Goal: Task Accomplishment & Management: Manage account settings

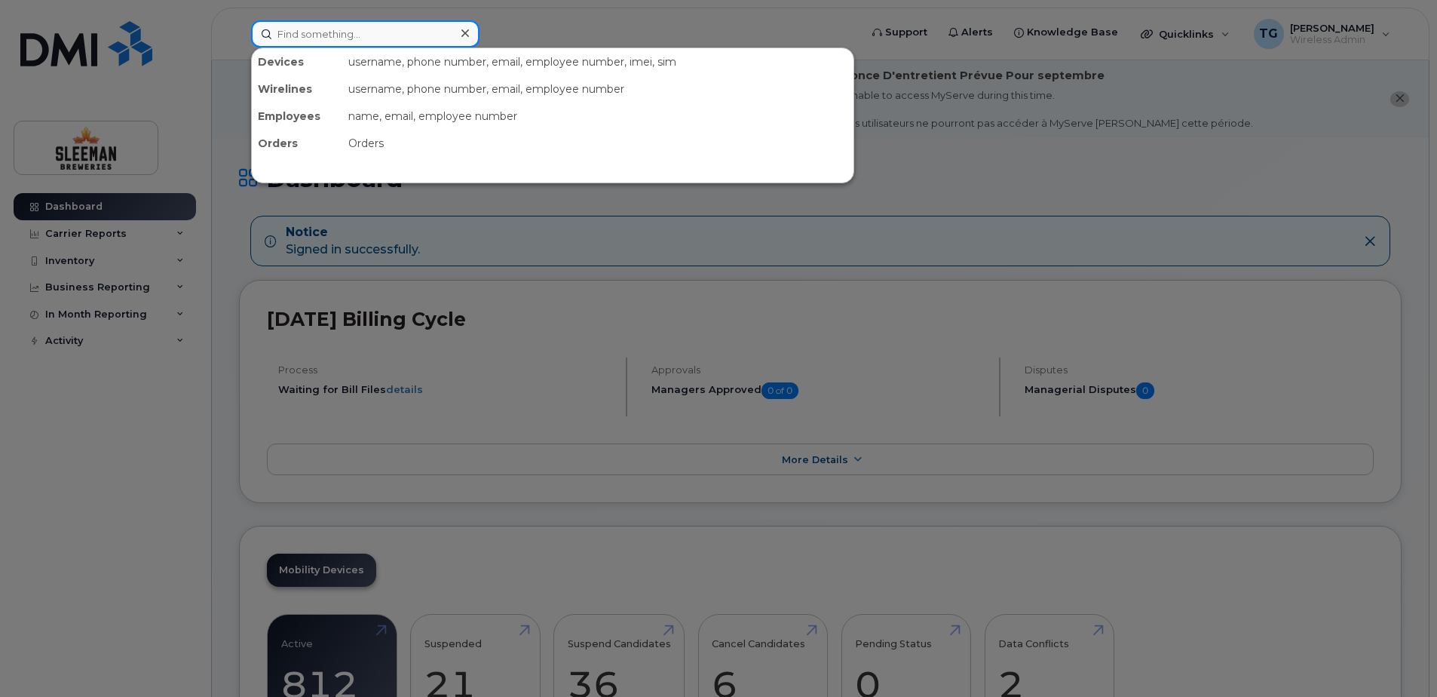
click at [297, 26] on input at bounding box center [365, 33] width 228 height 27
paste input "226-332-3019"
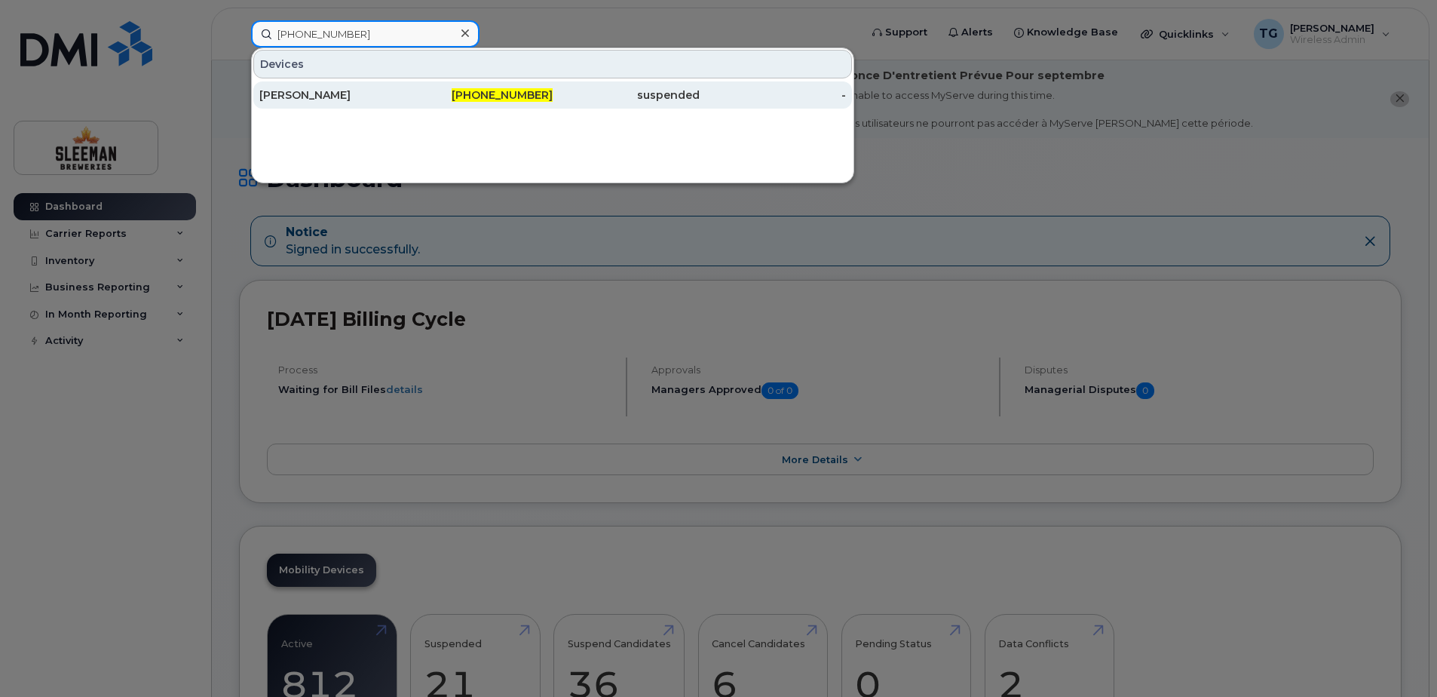
type input "226-332-3019"
click at [469, 88] on div "226-332-3019" at bounding box center [479, 94] width 147 height 15
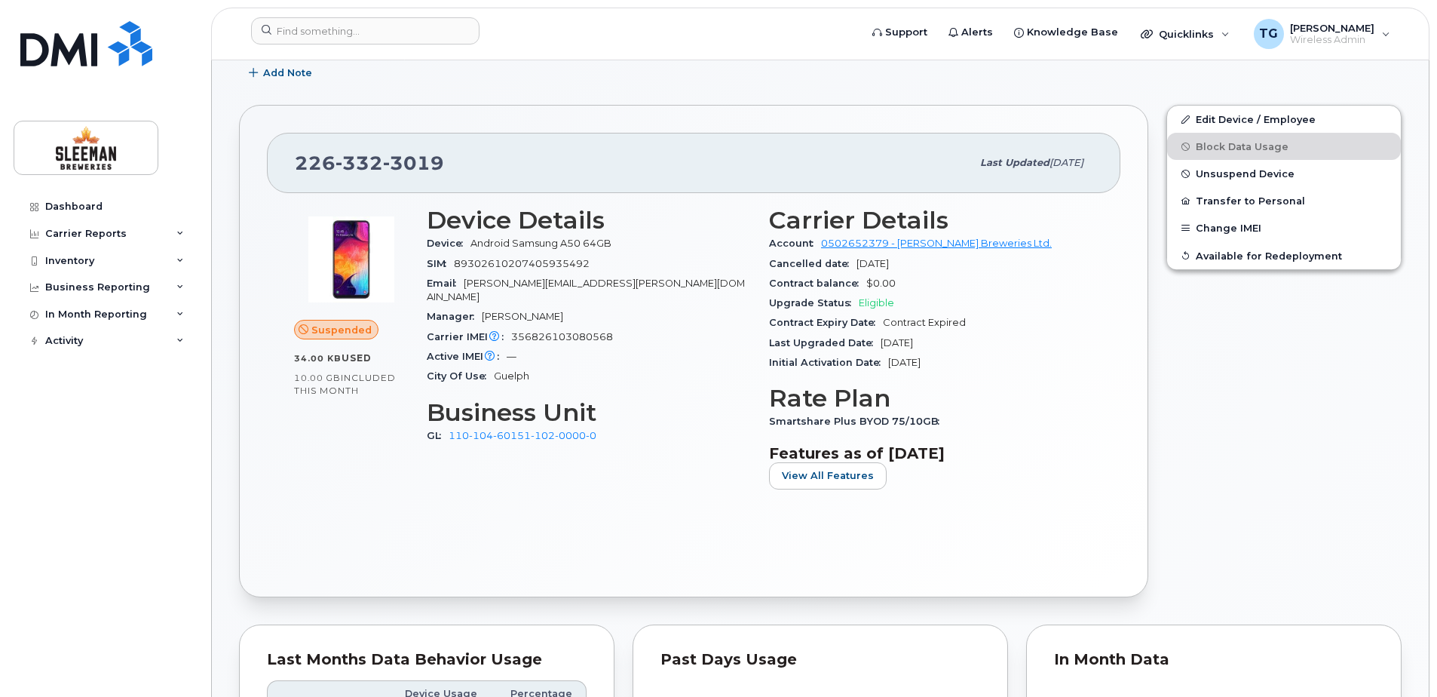
scroll to position [302, 0]
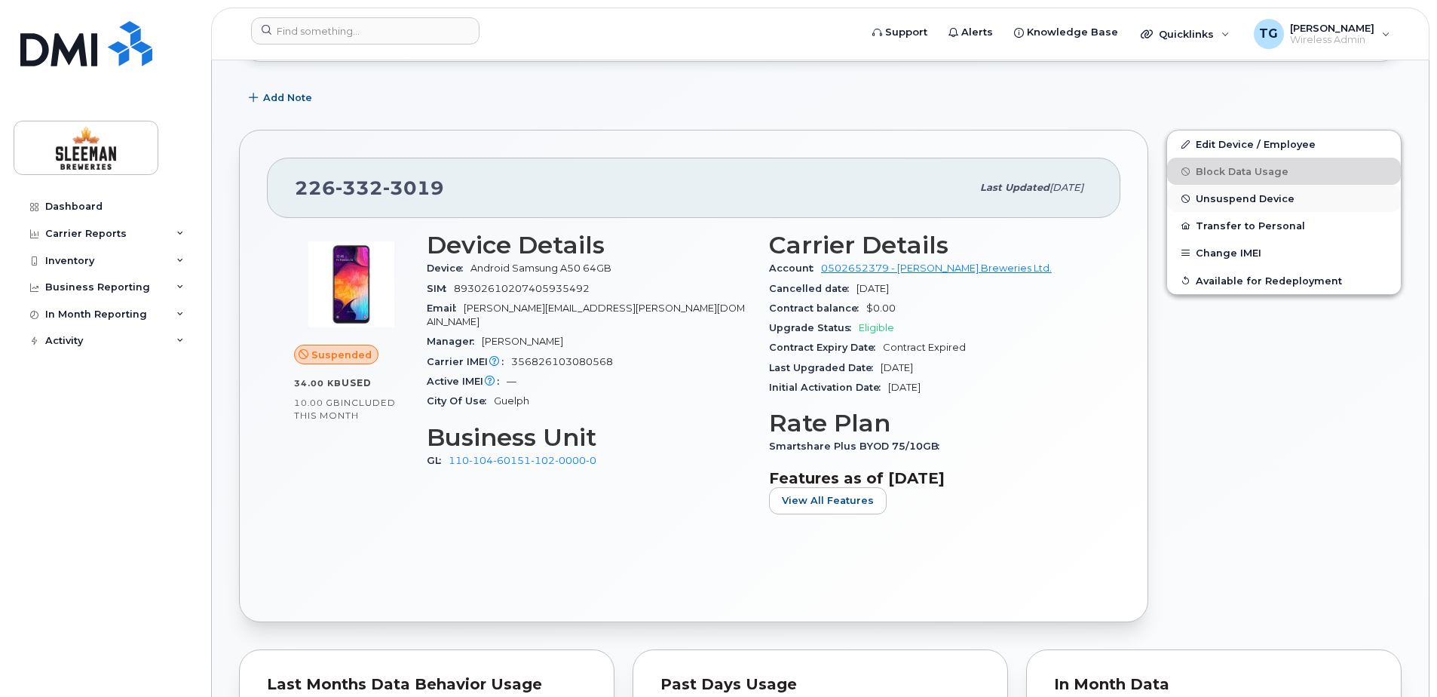
click at [1233, 202] on span "Unsuspend Device" at bounding box center [1245, 198] width 99 height 11
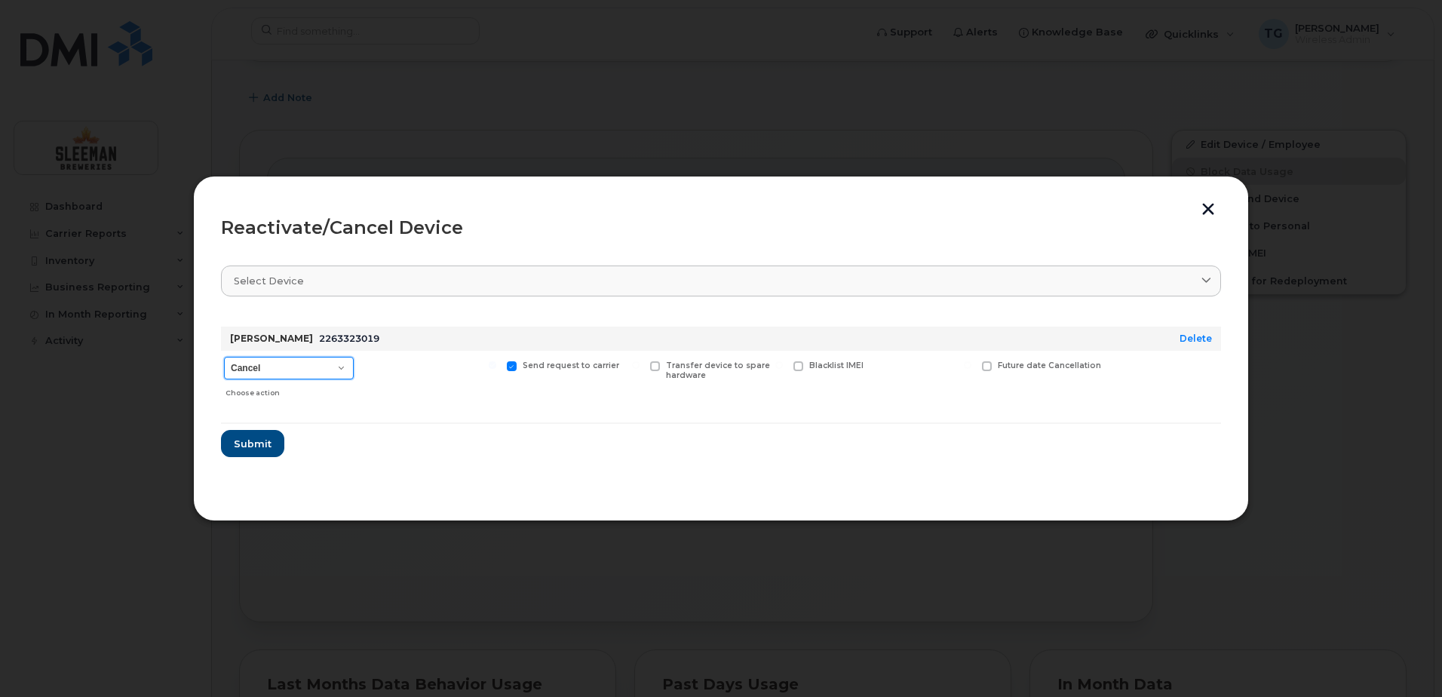
click at [309, 372] on select "Cancel Suspend - Extend Suspension Reactivate" at bounding box center [289, 368] width 130 height 23
select select "[object Object]"
click at [224, 357] on select "Cancel Suspend - Extend Suspension Reactivate" at bounding box center [289, 368] width 130 height 23
click at [254, 443] on span "Submit" at bounding box center [252, 444] width 38 height 14
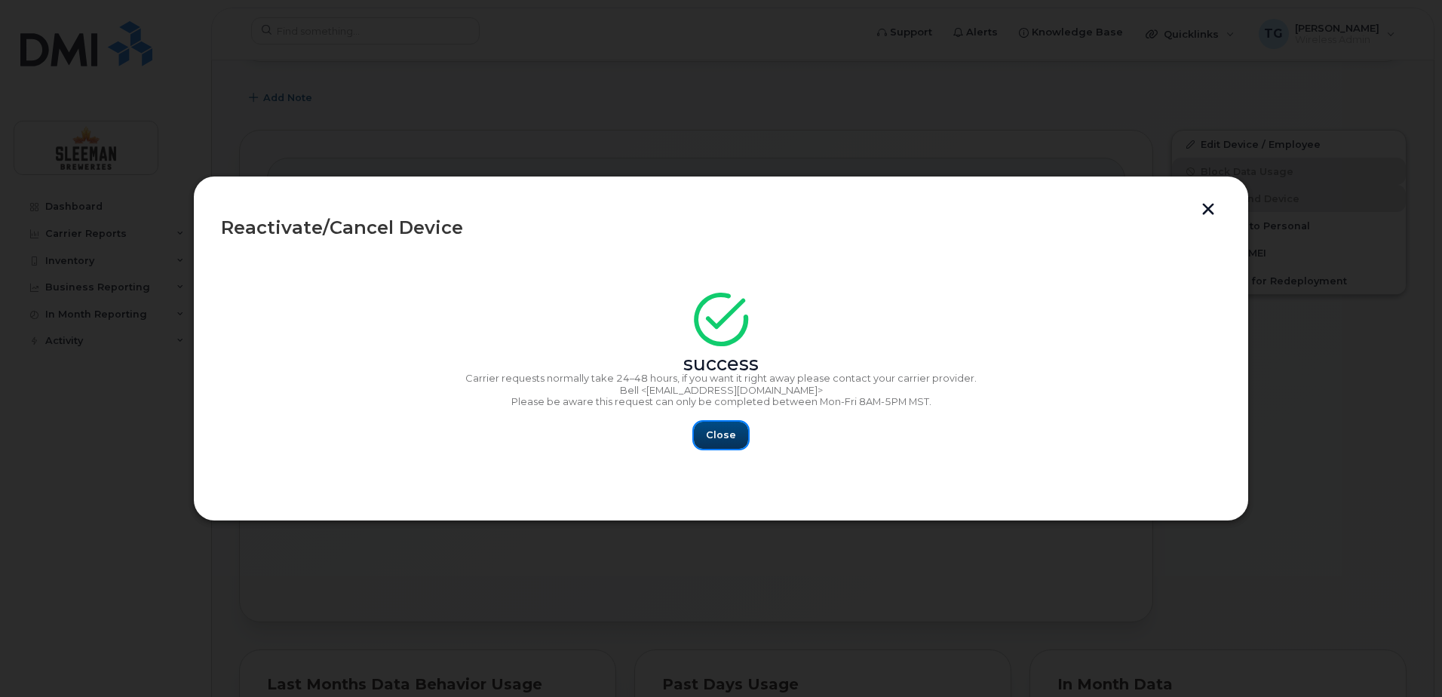
click at [722, 438] on span "Close" at bounding box center [721, 435] width 30 height 14
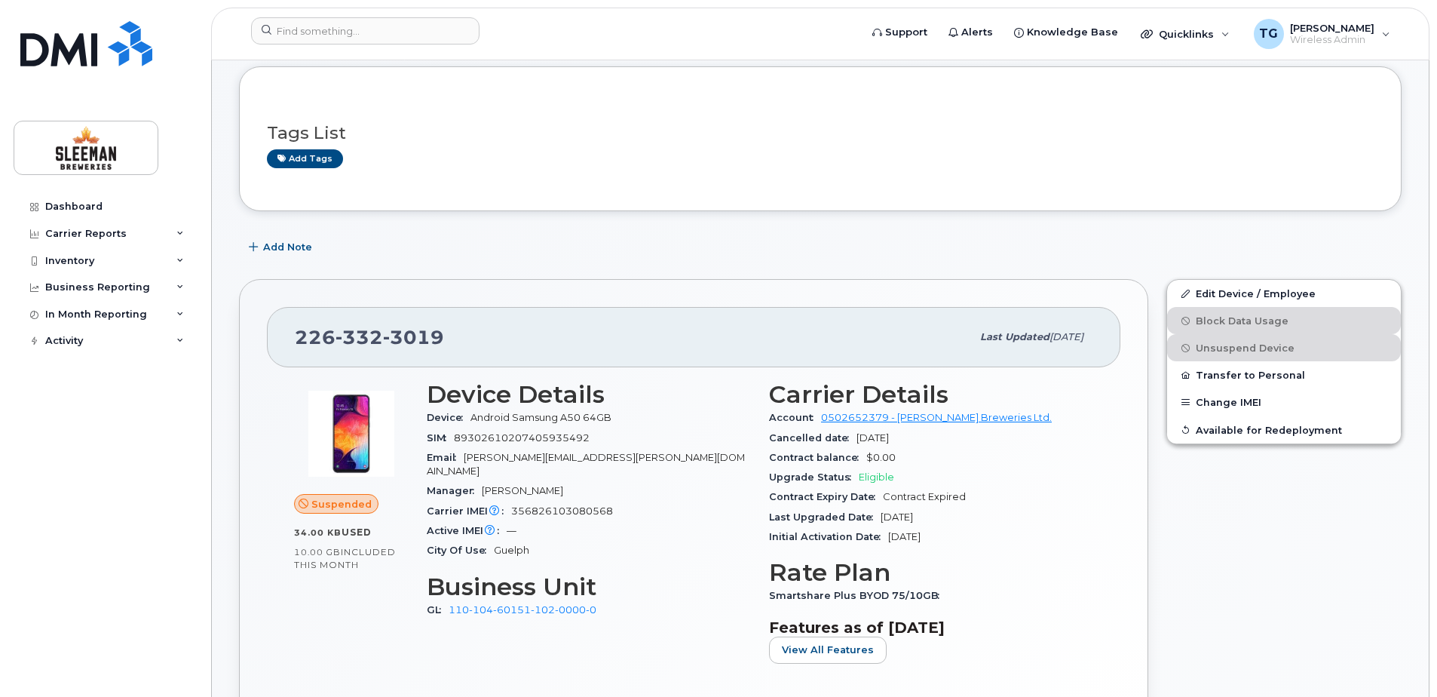
scroll to position [151, 0]
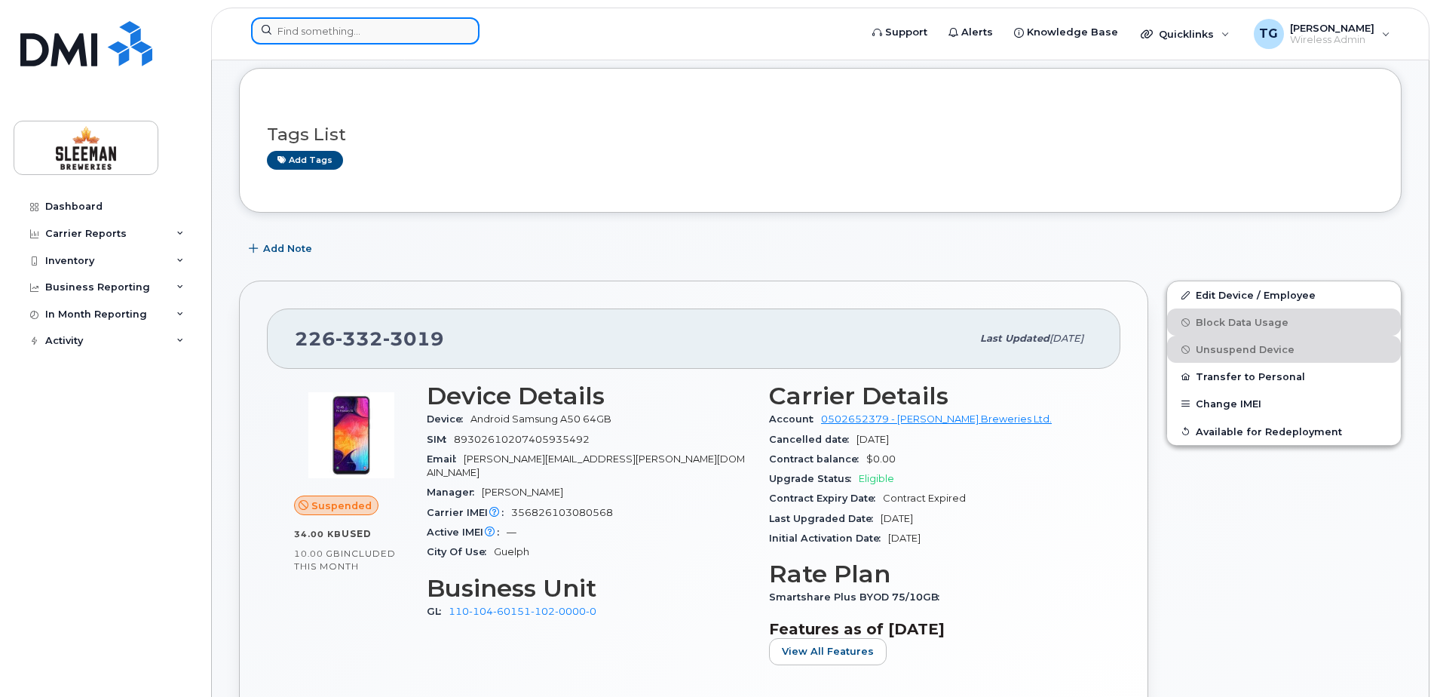
click at [315, 33] on input at bounding box center [365, 30] width 228 height 27
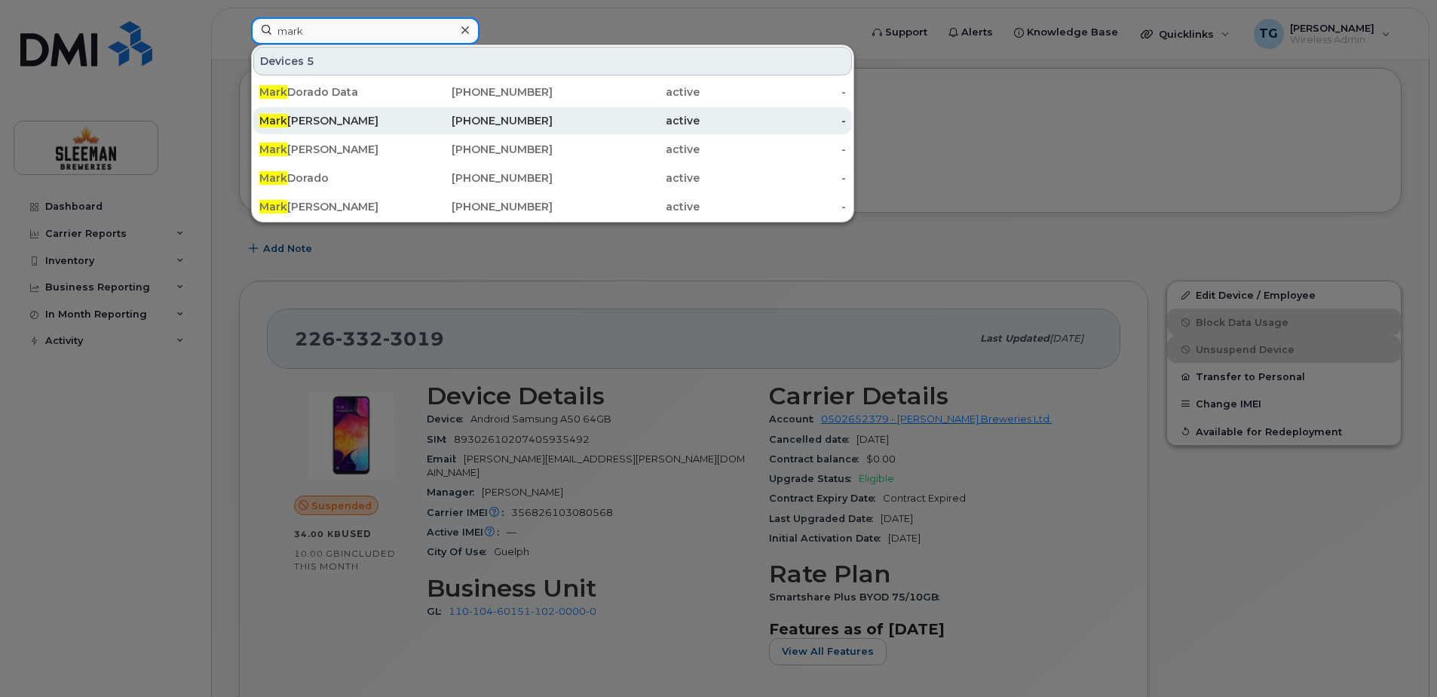
type input "mark"
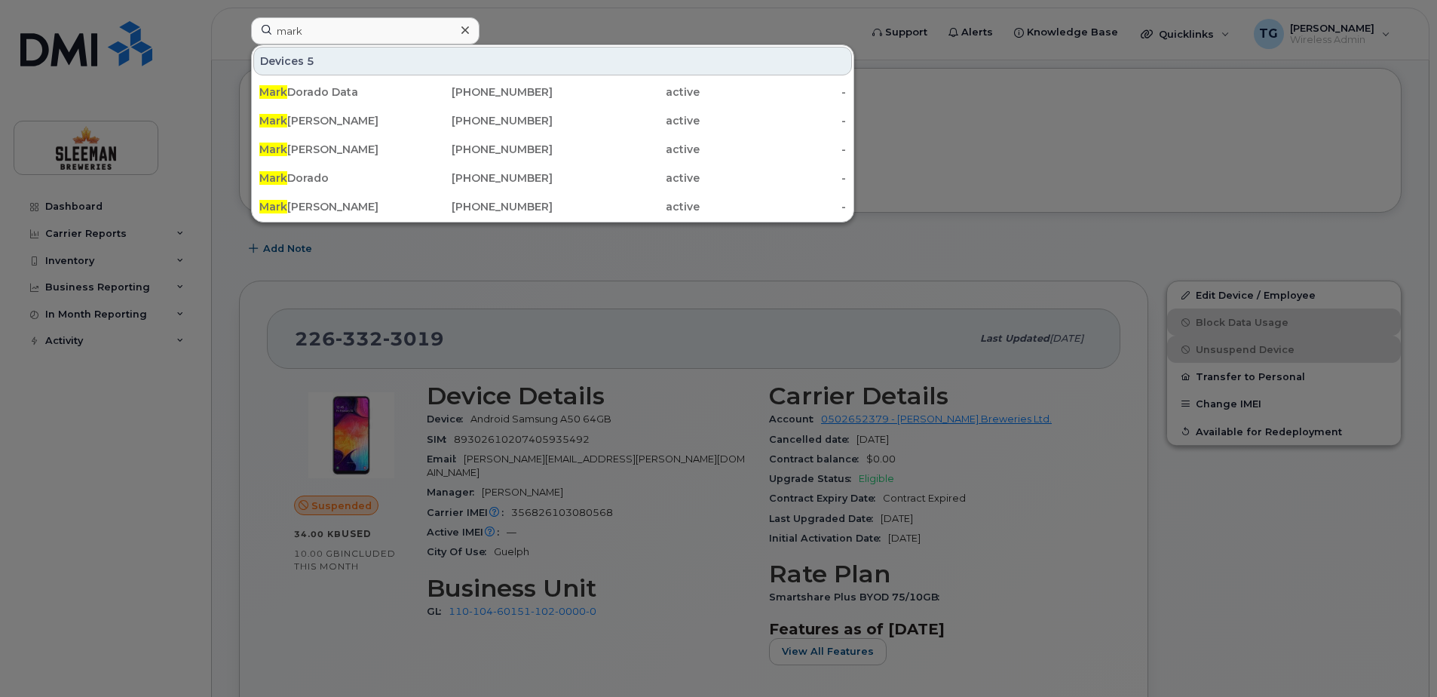
click at [1089, 274] on div at bounding box center [718, 348] width 1437 height 697
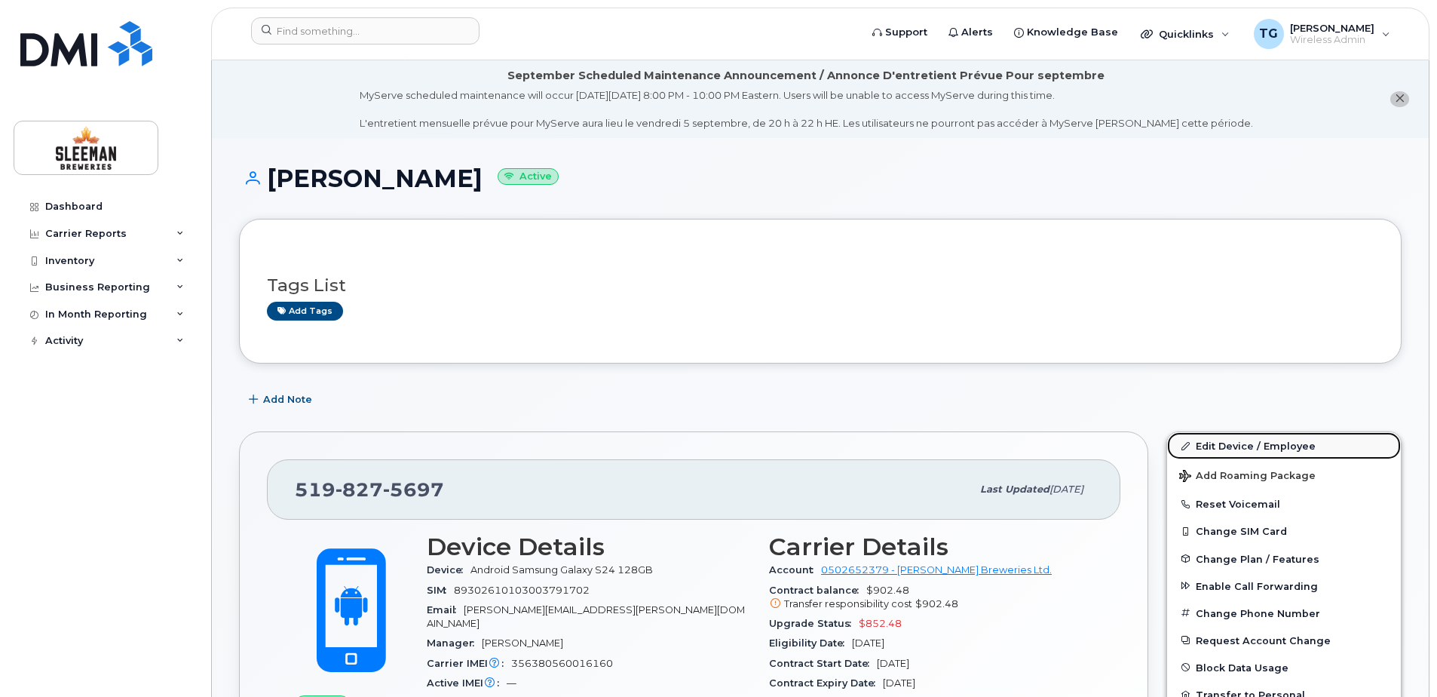
drag, startPoint x: 1232, startPoint y: 441, endPoint x: 1213, endPoint y: 456, distance: 24.1
click at [1232, 441] on link "Edit Device / Employee" at bounding box center [1284, 445] width 234 height 27
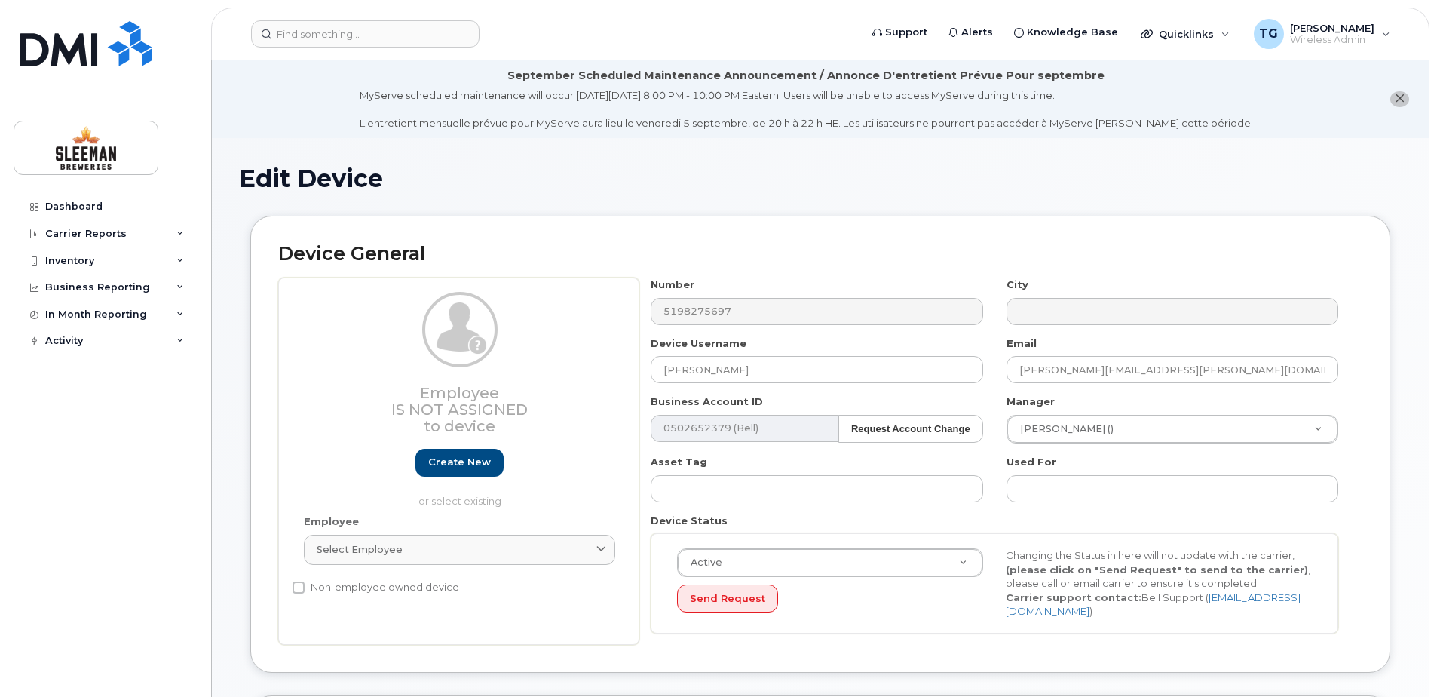
select select "9063151"
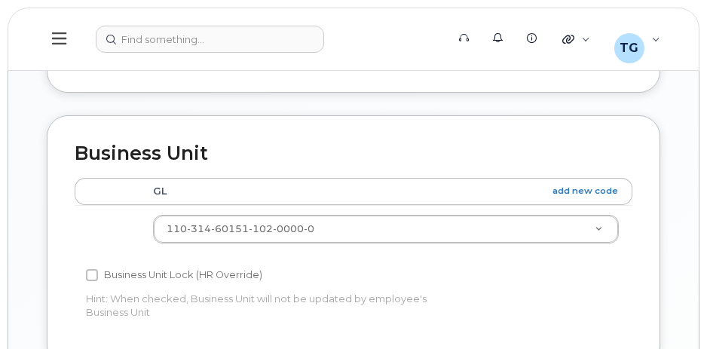
scroll to position [1206, 0]
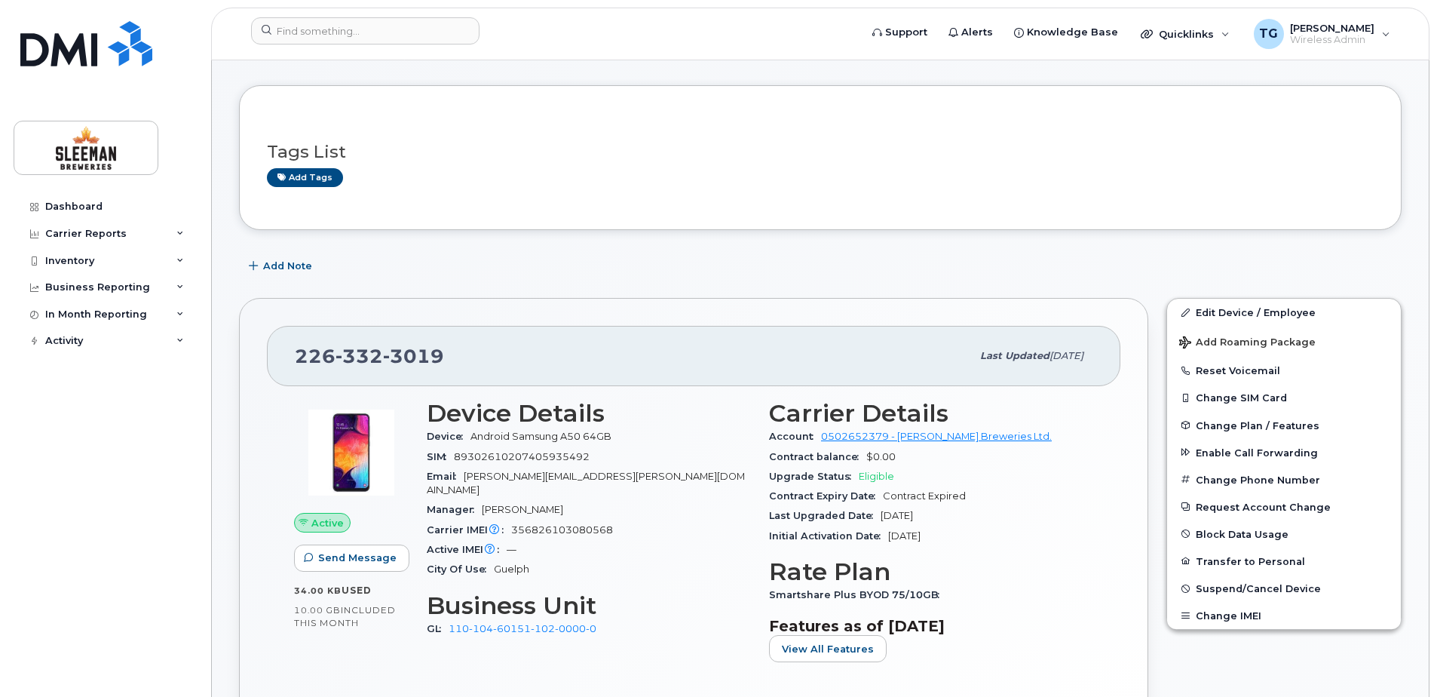
scroll to position [151, 0]
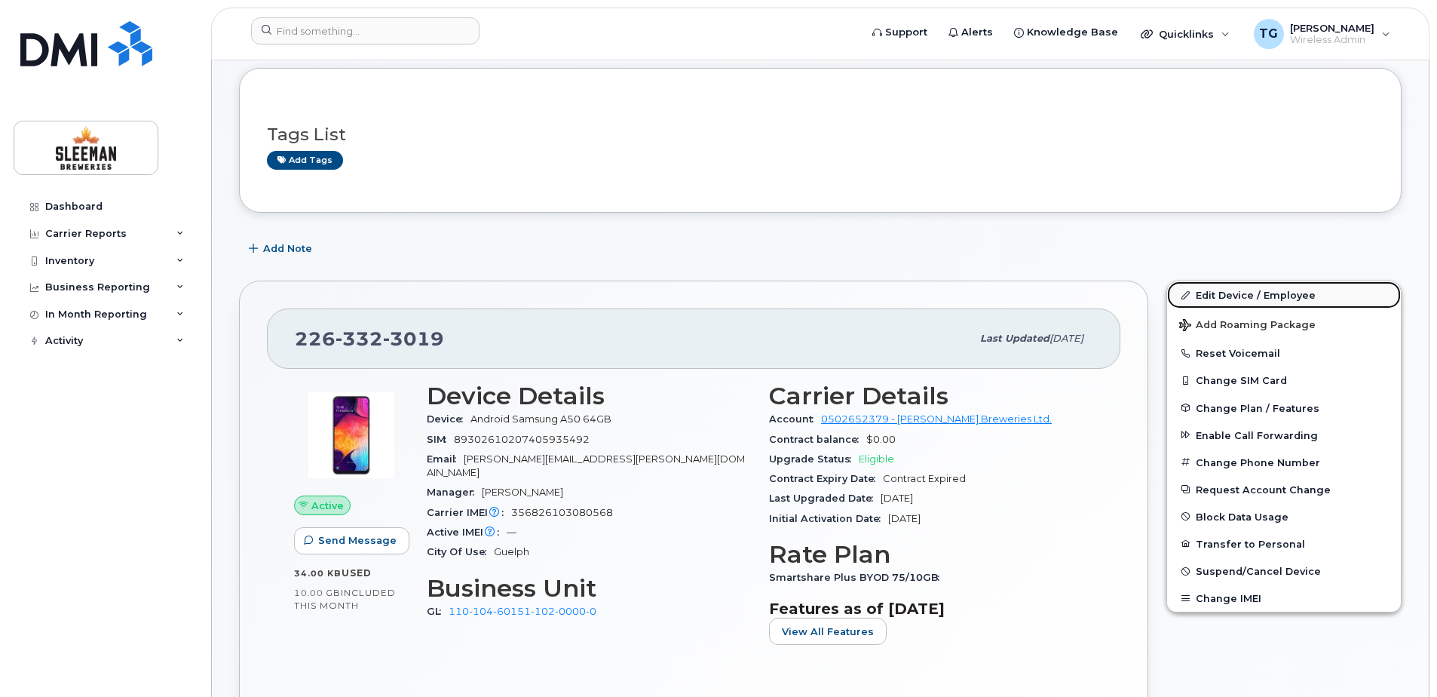
click at [1247, 294] on link "Edit Device / Employee" at bounding box center [1284, 294] width 234 height 27
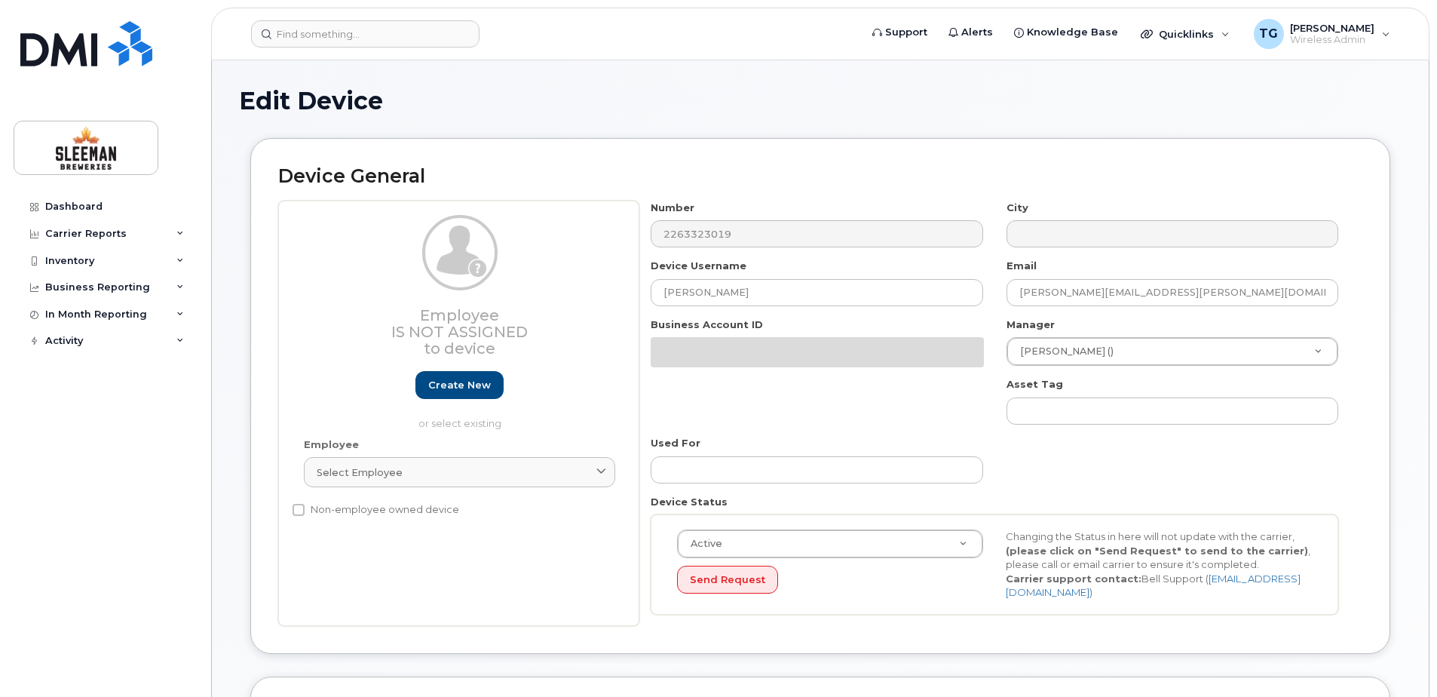
select select "9063182"
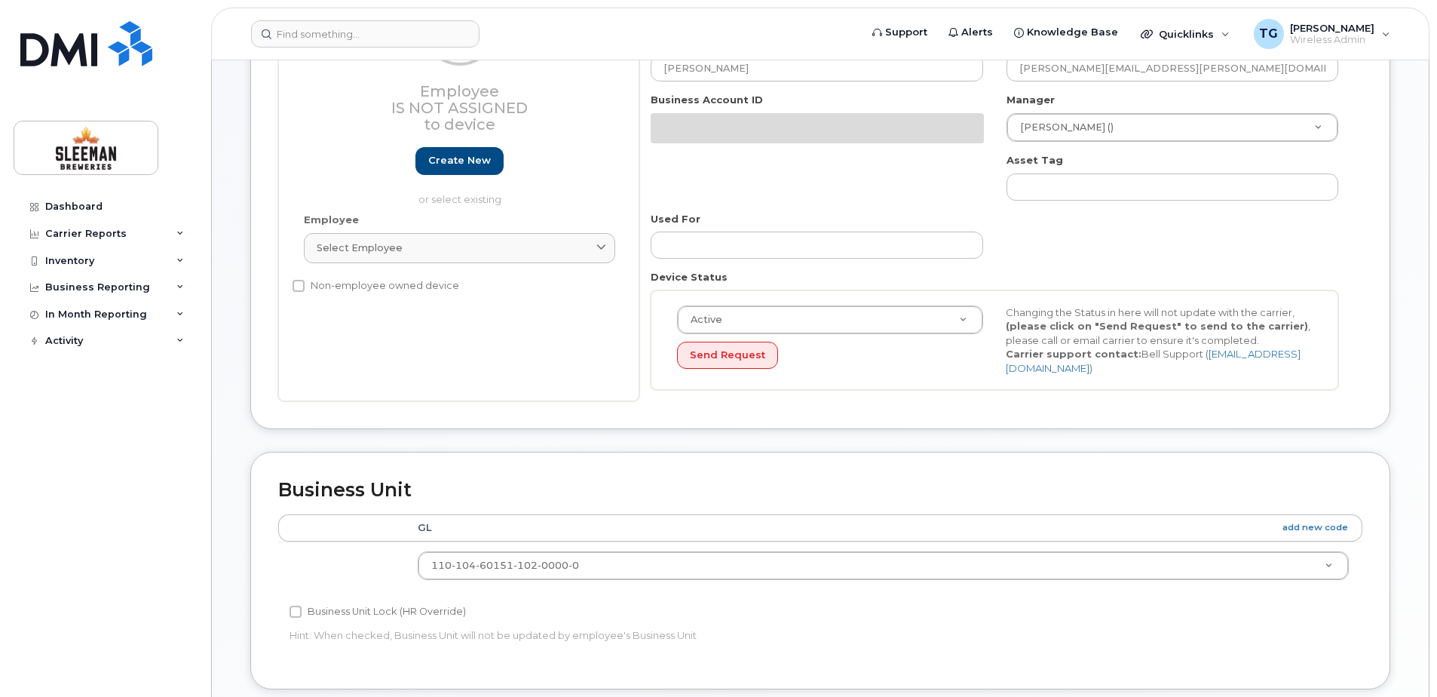
scroll to position [379, 0]
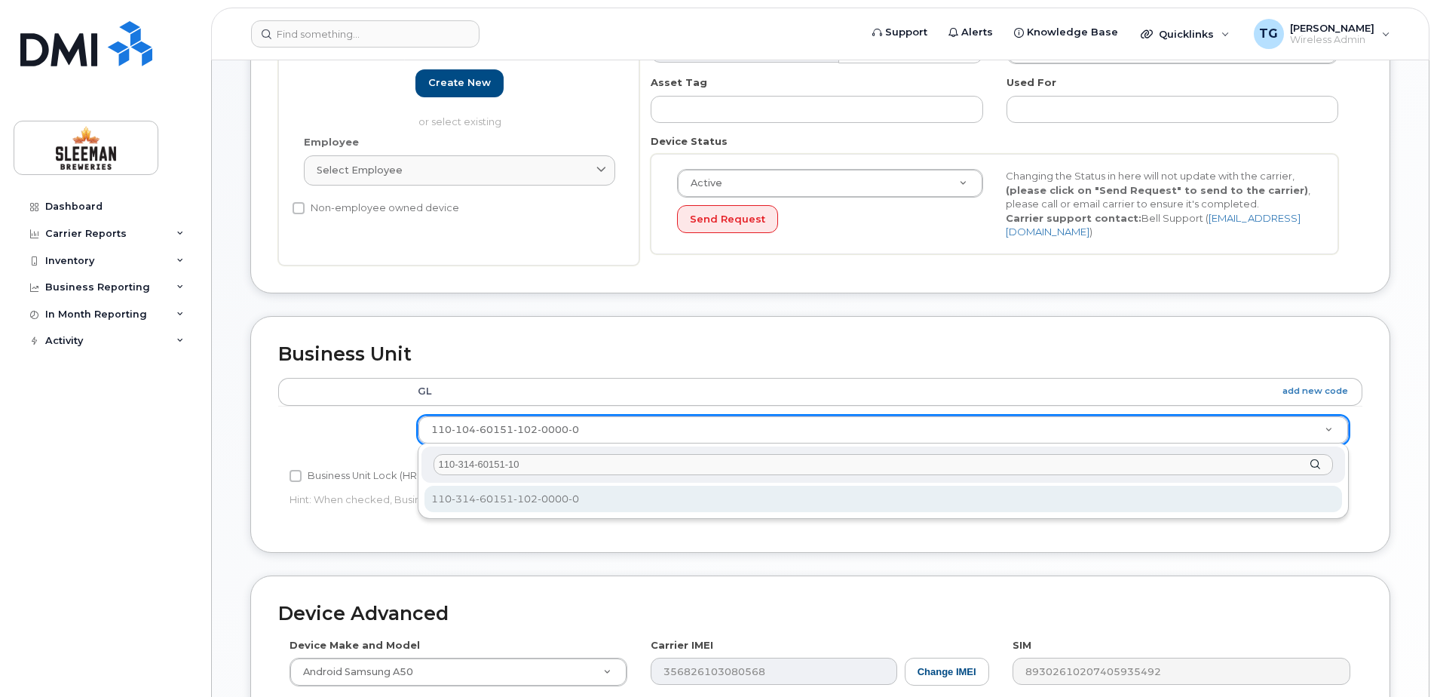
type input "110-314-60151-10"
select select "9063151"
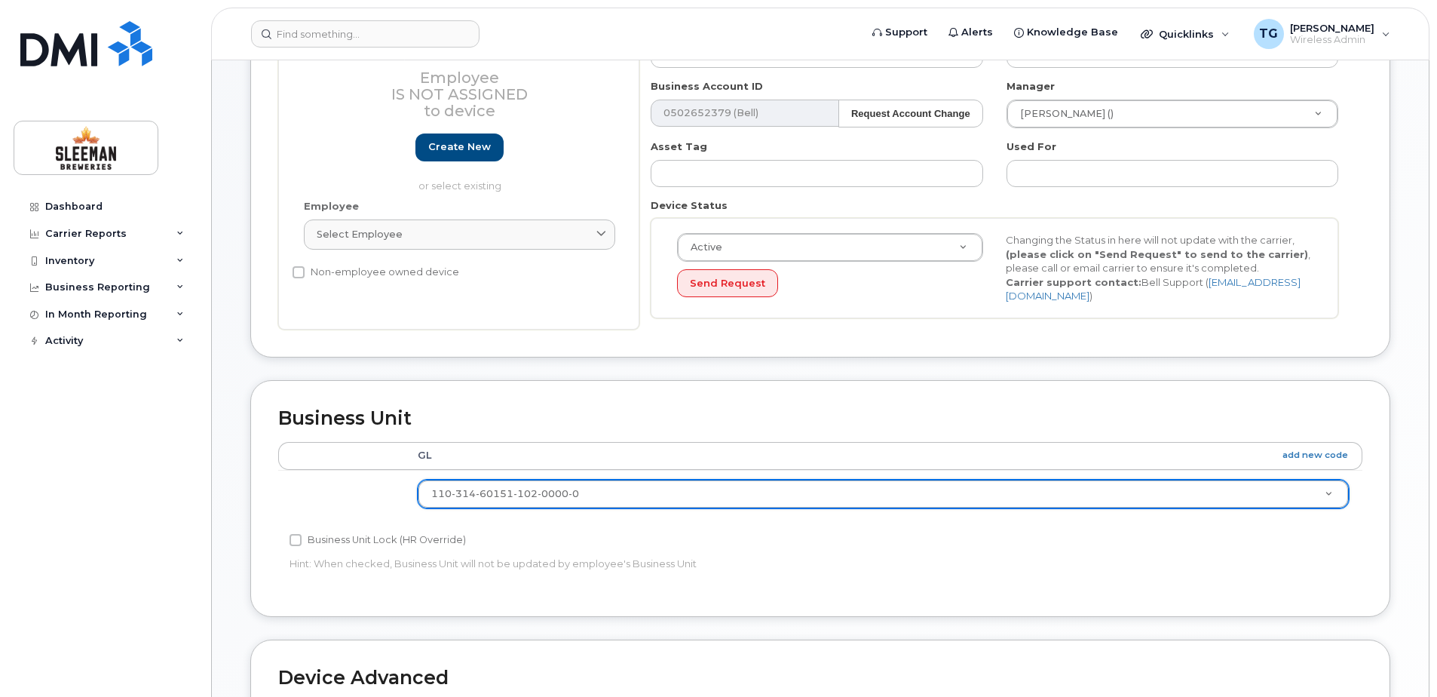
scroll to position [228, 0]
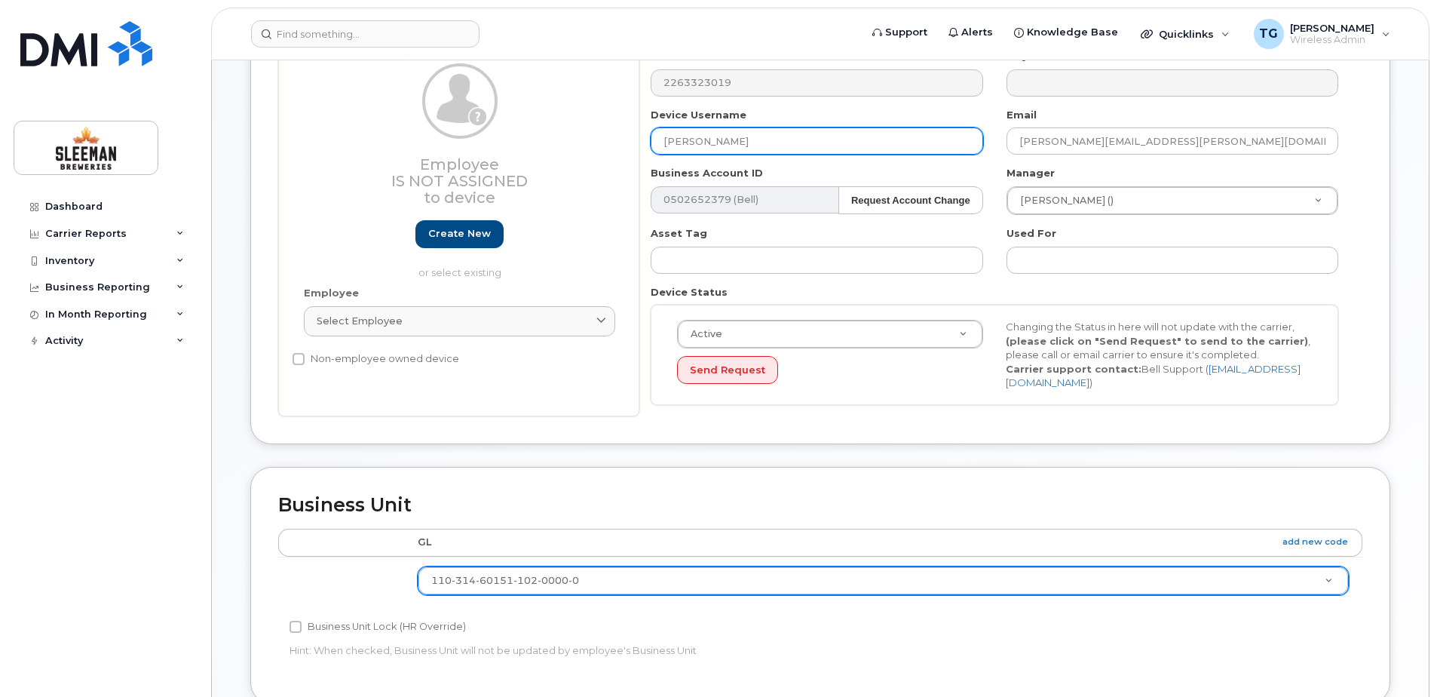
drag, startPoint x: 786, startPoint y: 148, endPoint x: 603, endPoint y: 146, distance: 182.5
click at [603, 146] on div "Employee Is not assigned to device Create new or select existing Employee Selec…" at bounding box center [820, 232] width 1084 height 367
type input "Driver Test Phone"
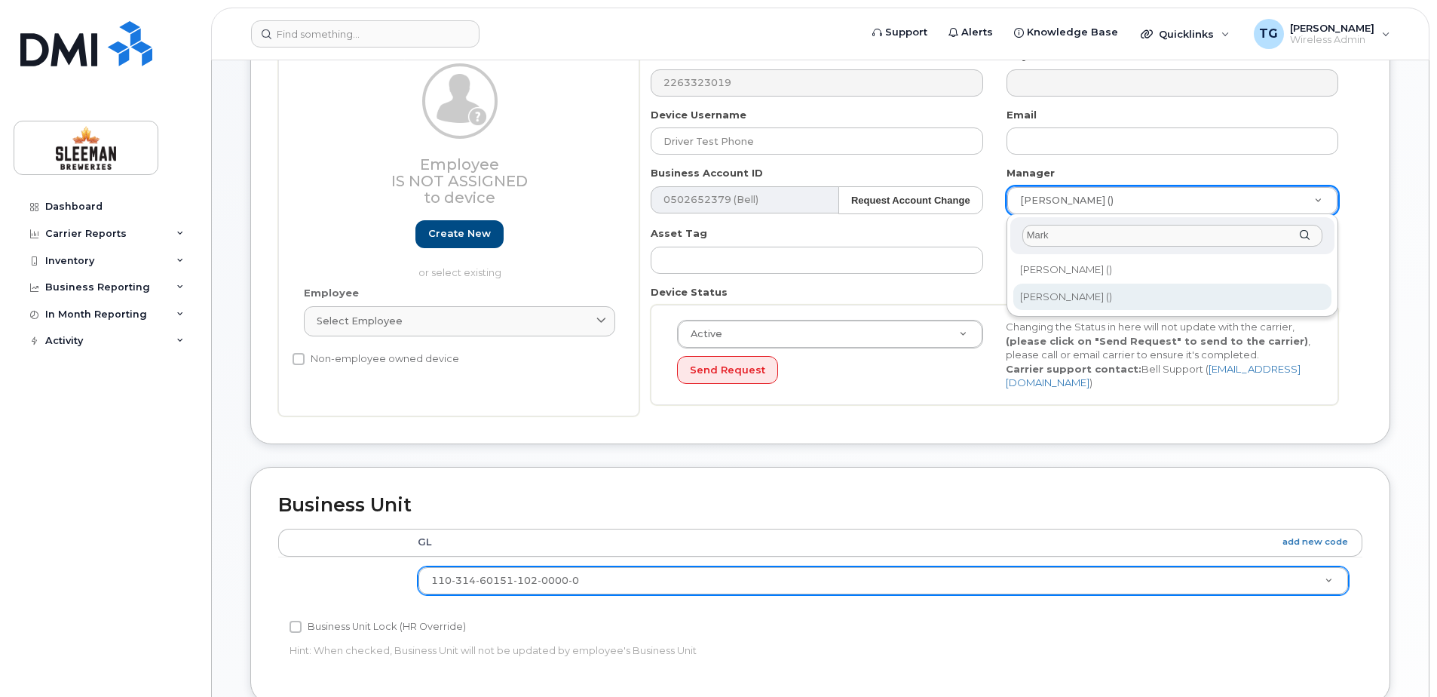
type input "Mark"
type input "1882662"
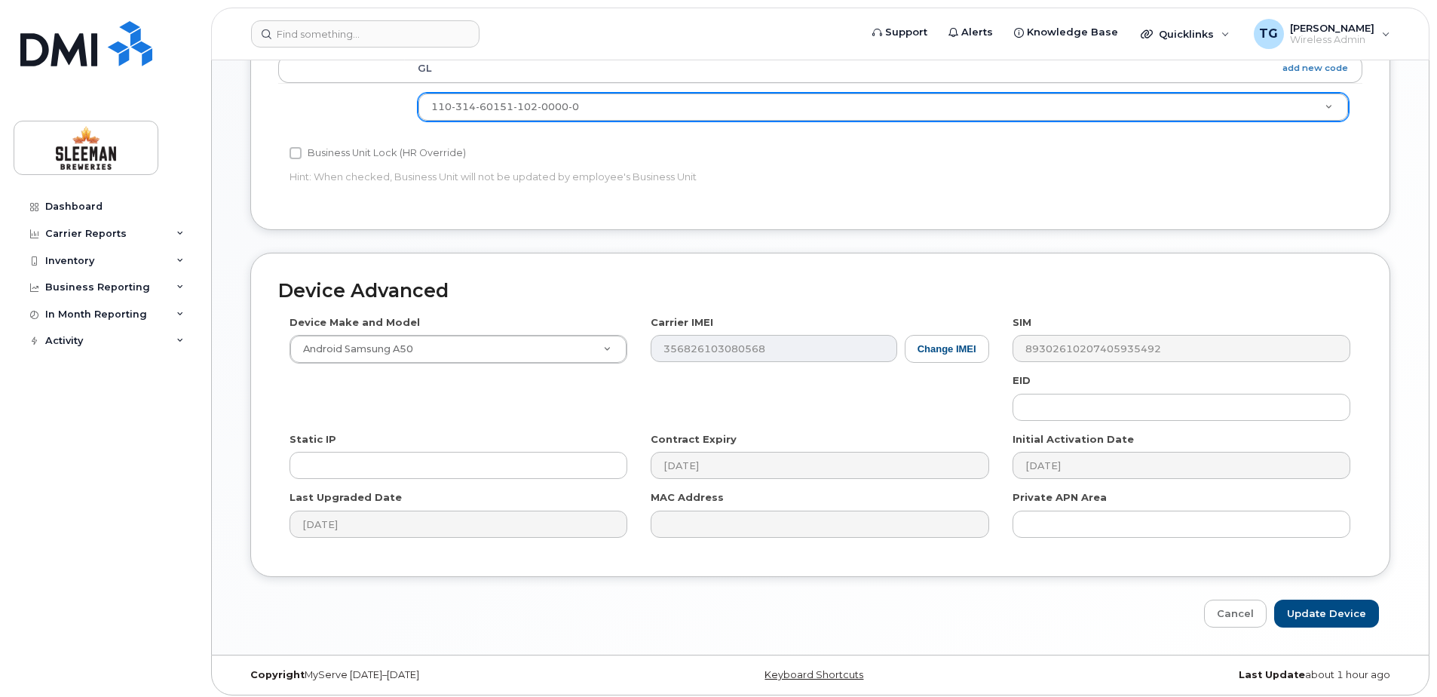
scroll to position [708, 0]
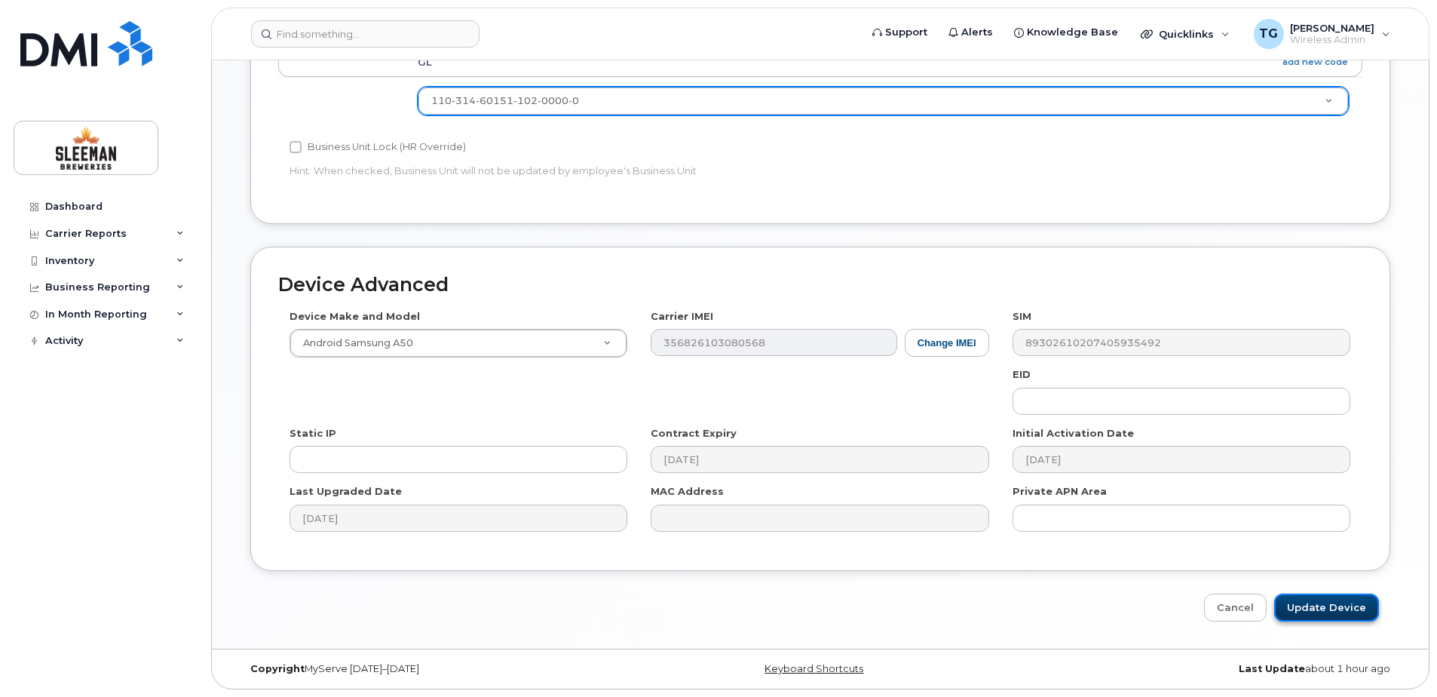
click at [1313, 605] on input "Update Device" at bounding box center [1326, 607] width 105 height 28
type input "Saving..."
